Goal: Information Seeking & Learning: Understand process/instructions

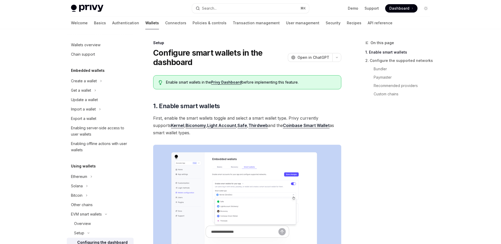
scroll to position [8, 0]
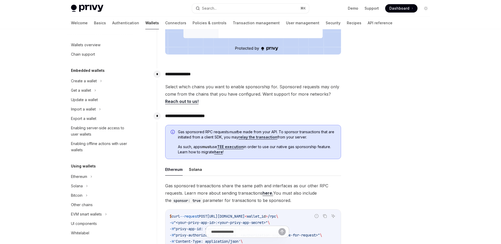
scroll to position [200, 0]
click at [251, 85] on span "Select which chains you want to enable sponsorship for. Sponsored requests may …" at bounding box center [253, 94] width 176 height 22
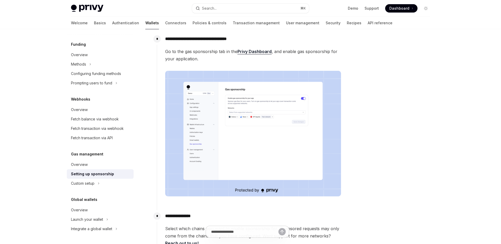
scroll to position [0, 0]
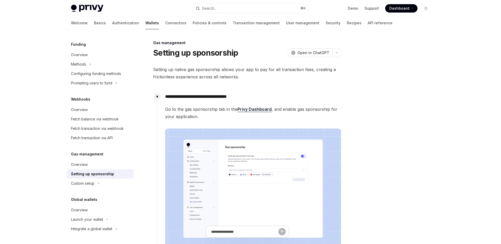
click at [94, 9] on img at bounding box center [87, 8] width 32 height 7
type textarea "*"
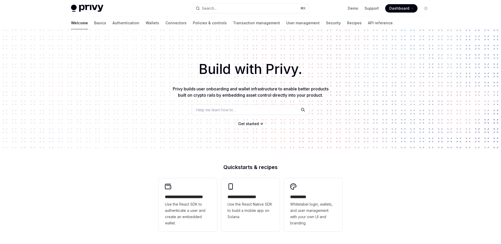
click at [322, 53] on div "Build with Privy. Privy builds user onboarding and wallet infrastructure to ena…" at bounding box center [250, 88] width 501 height 119
